Goal: Information Seeking & Learning: Learn about a topic

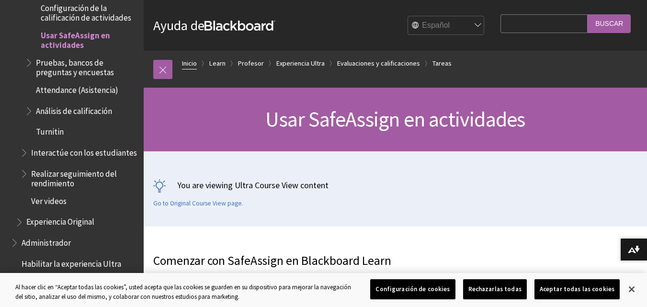
click at [193, 62] on link "Inicio" at bounding box center [189, 64] width 15 height 12
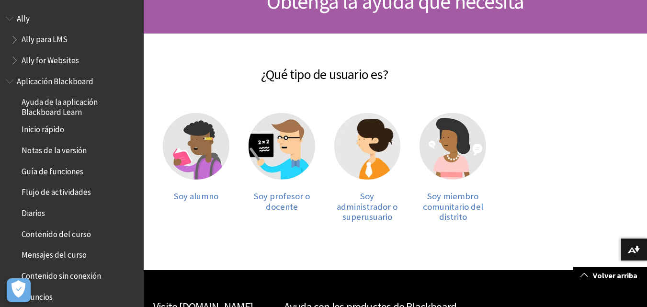
scroll to position [117, 0]
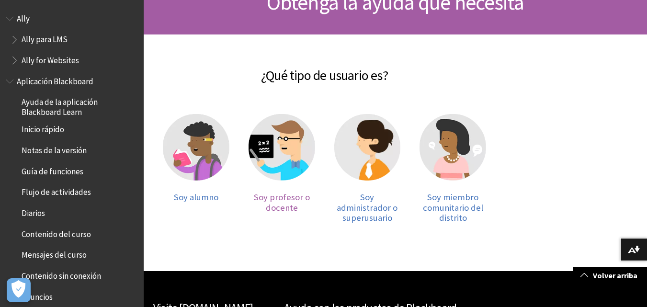
click at [280, 146] on img at bounding box center [282, 147] width 67 height 67
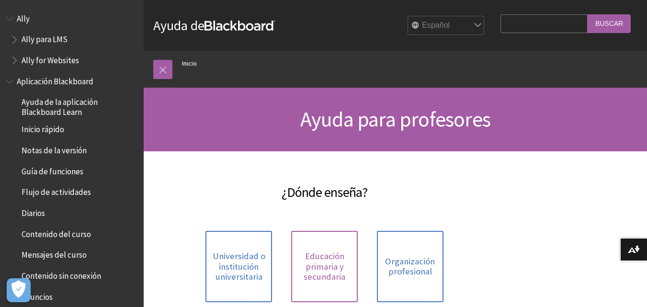
click at [330, 266] on span "Educación primaria y secundaria" at bounding box center [324, 266] width 55 height 31
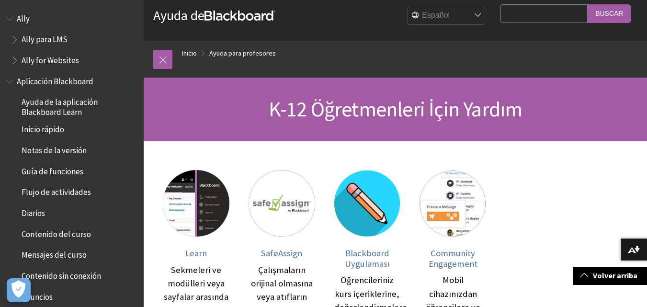
scroll to position [9, 0]
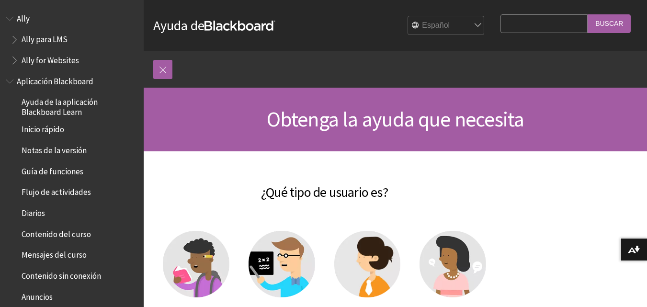
scroll to position [117, 0]
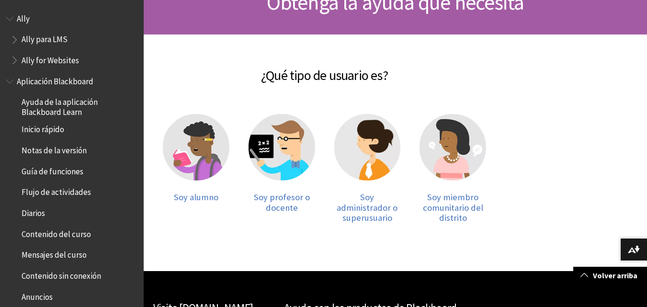
click at [53, 131] on span "Inicio rápido" at bounding box center [43, 128] width 43 height 13
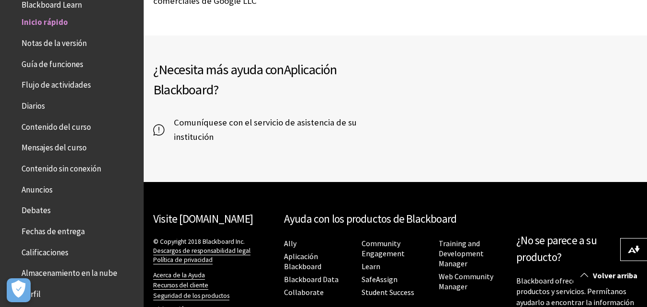
scroll to position [2087, 0]
